Goal: Transaction & Acquisition: Obtain resource

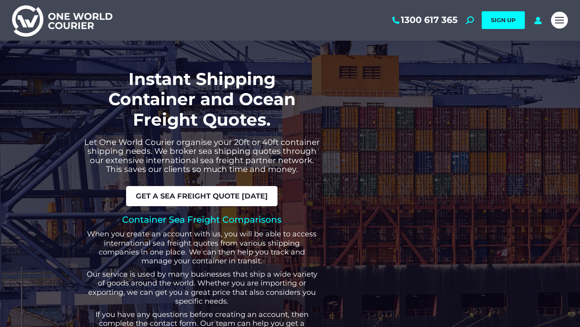
click at [235, 193] on span "Get a sea freight quote today" at bounding box center [202, 196] width 132 height 7
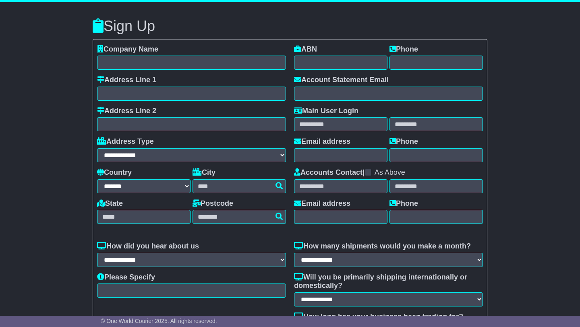
select select "**"
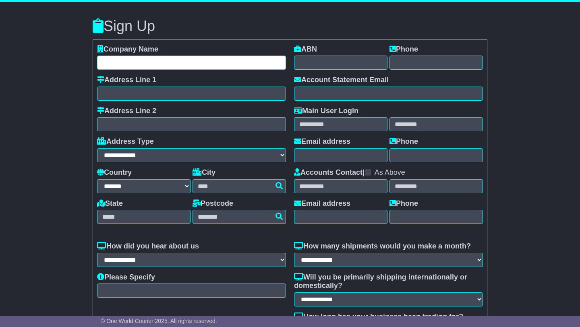
click at [207, 63] on input "text" at bounding box center [191, 63] width 189 height 14
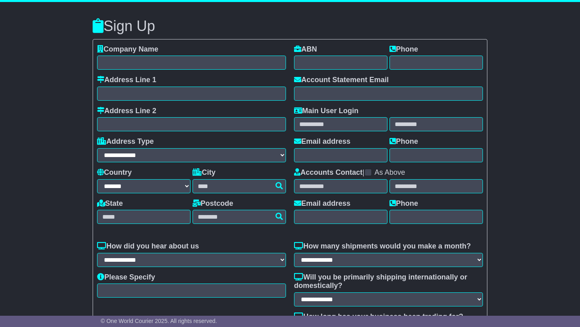
click at [240, 36] on div "**********" at bounding box center [290, 205] width 403 height 399
